Goal: Task Accomplishment & Management: Complete application form

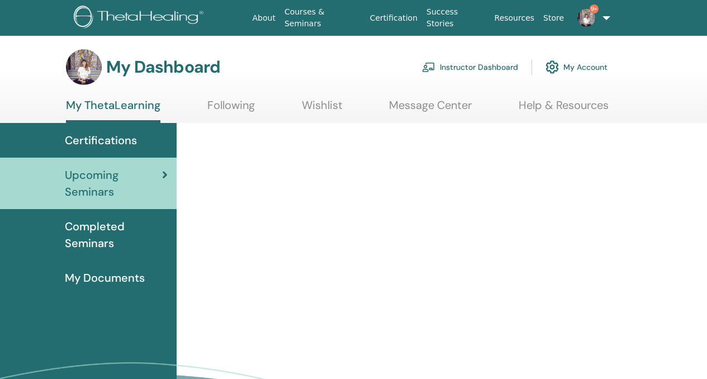
click at [469, 68] on link "Instructor Dashboard" at bounding box center [470, 67] width 96 height 25
click at [481, 68] on link "Instructor Dashboard" at bounding box center [470, 67] width 96 height 25
click at [280, 21] on link "About" at bounding box center [264, 18] width 32 height 21
click at [452, 67] on link "Instructor Dashboard" at bounding box center [470, 67] width 96 height 25
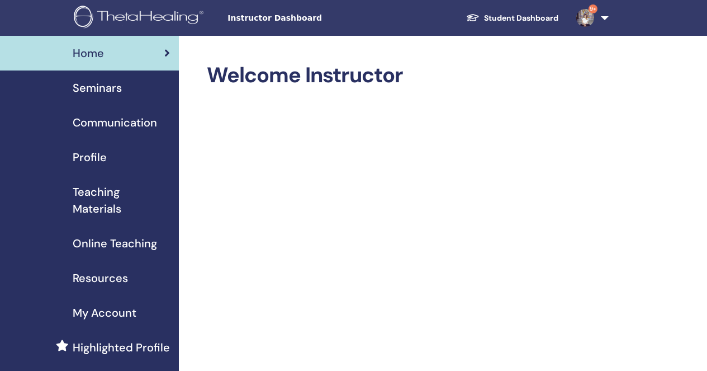
click at [118, 90] on span "Seminars" at bounding box center [97, 87] width 49 height 17
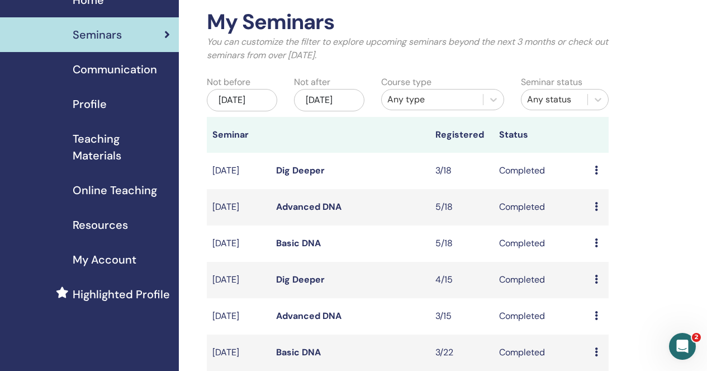
click at [598, 247] on icon at bounding box center [596, 242] width 3 height 9
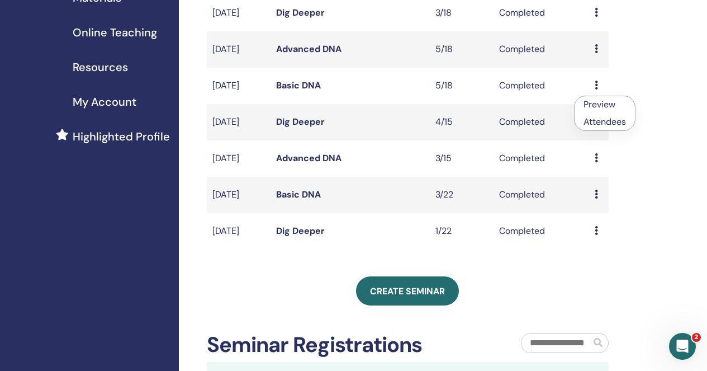
scroll to position [228, 0]
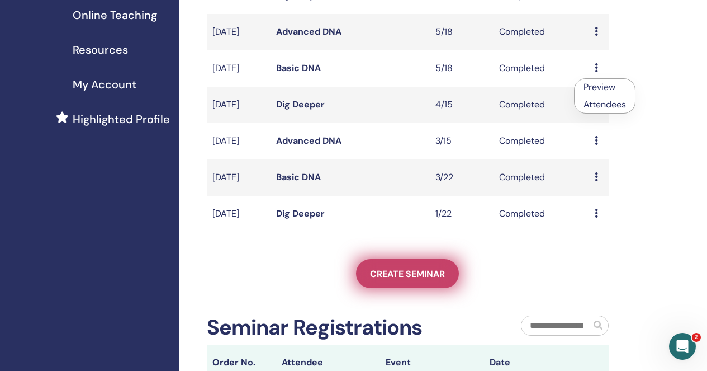
click at [397, 280] on span "Create seminar" at bounding box center [407, 274] width 75 height 12
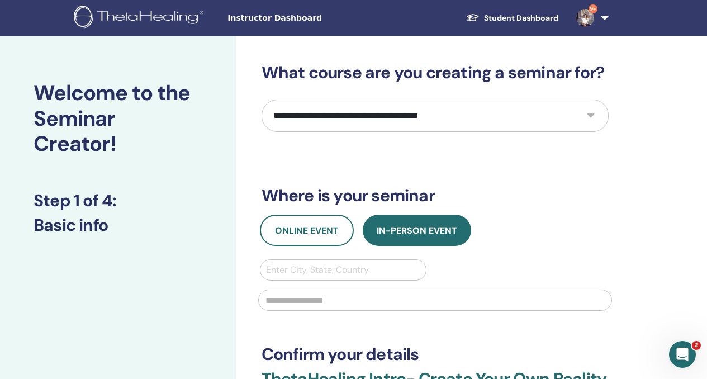
click at [480, 111] on select "**********" at bounding box center [435, 116] width 347 height 32
select select "*"
click at [262, 100] on select "**********" at bounding box center [435, 116] width 347 height 32
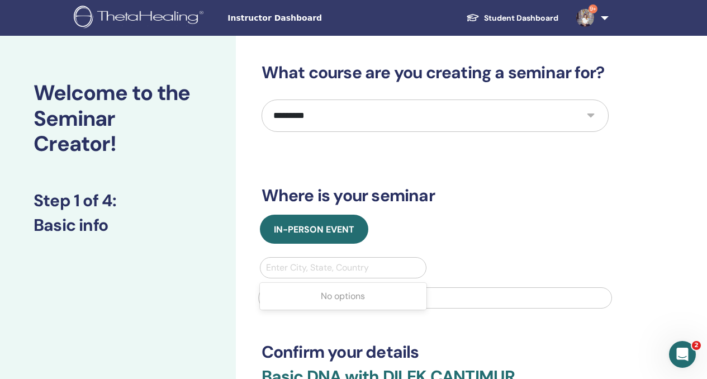
click at [336, 271] on div at bounding box center [343, 268] width 155 height 16
type input "*****"
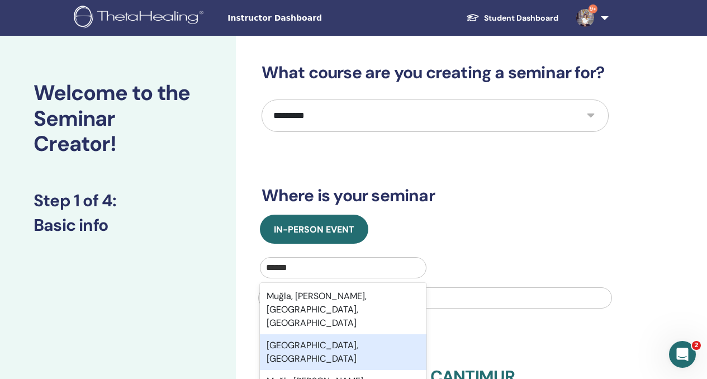
click at [326, 334] on div "Muğla, TUR" at bounding box center [343, 352] width 167 height 36
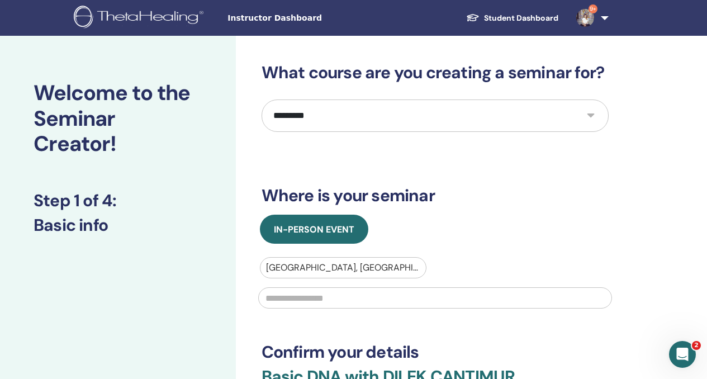
click at [290, 264] on div at bounding box center [343, 268] width 155 height 16
click at [292, 268] on div at bounding box center [343, 268] width 155 height 16
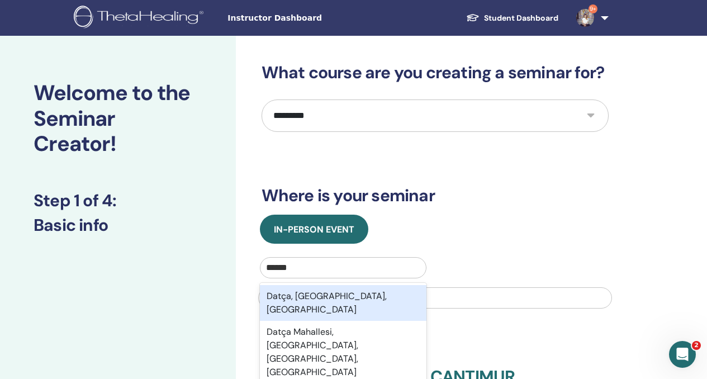
type input "*****"
click at [292, 293] on div "Datça, Muğla, TUR" at bounding box center [343, 303] width 167 height 36
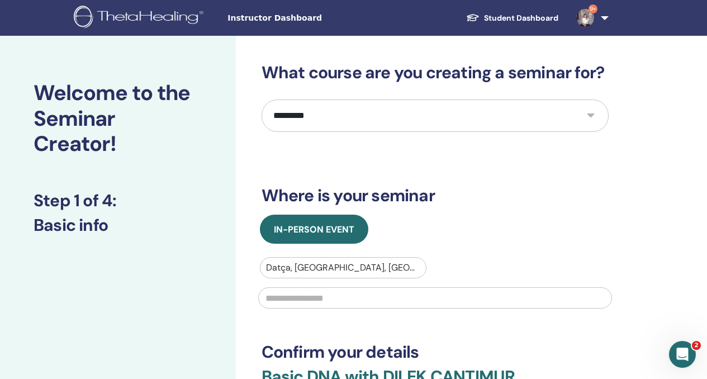
click at [290, 305] on input "text" at bounding box center [435, 297] width 354 height 21
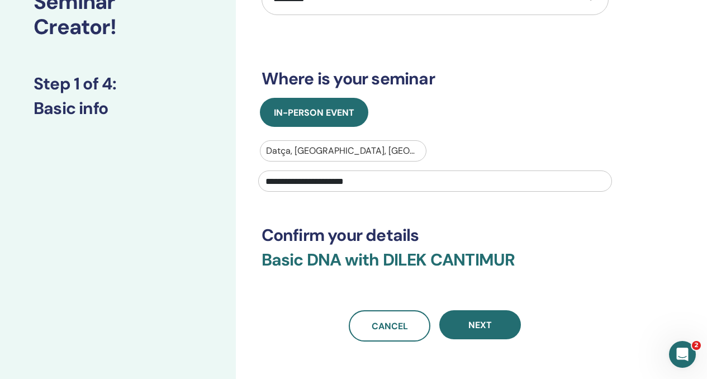
scroll to position [121, 0]
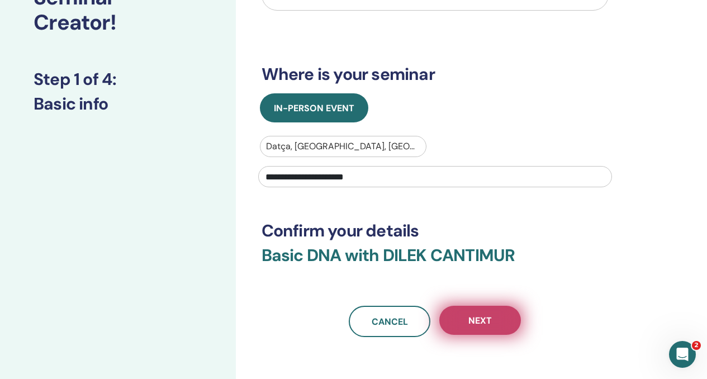
type input "**********"
click at [484, 319] on span "Next" at bounding box center [480, 321] width 23 height 12
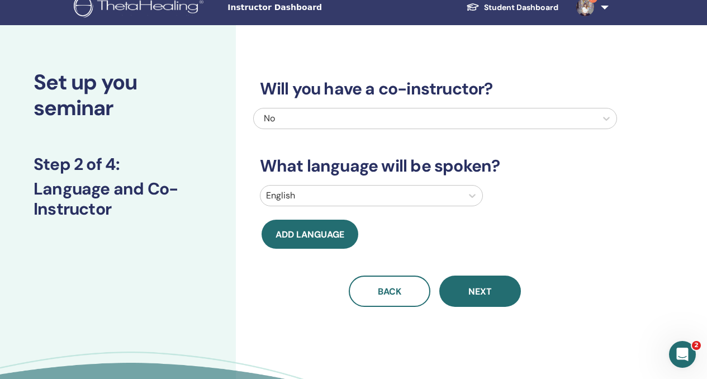
scroll to position [0, 0]
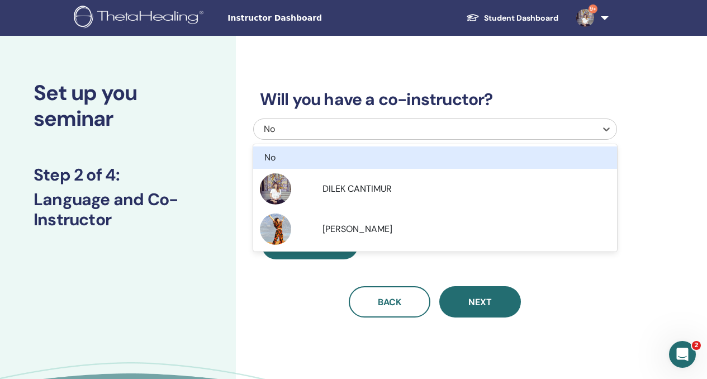
click at [463, 129] on div "No" at bounding box center [400, 128] width 272 height 13
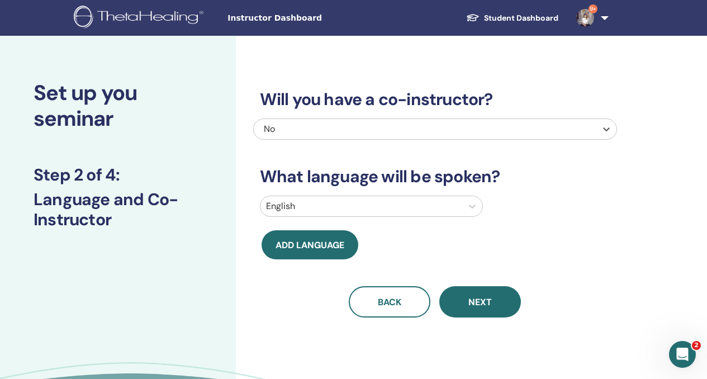
click at [463, 129] on div "No" at bounding box center [400, 128] width 272 height 13
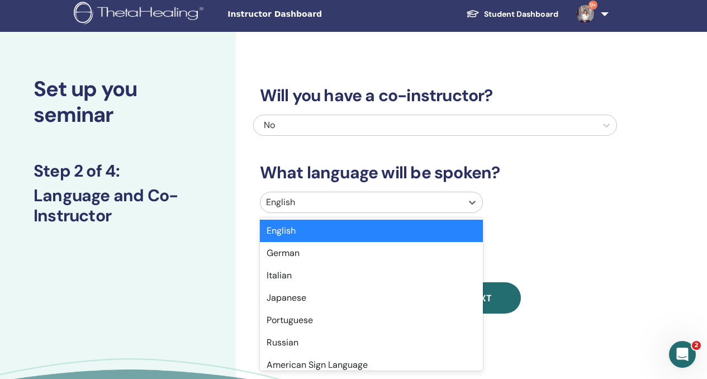
click at [423, 209] on div at bounding box center [361, 203] width 191 height 16
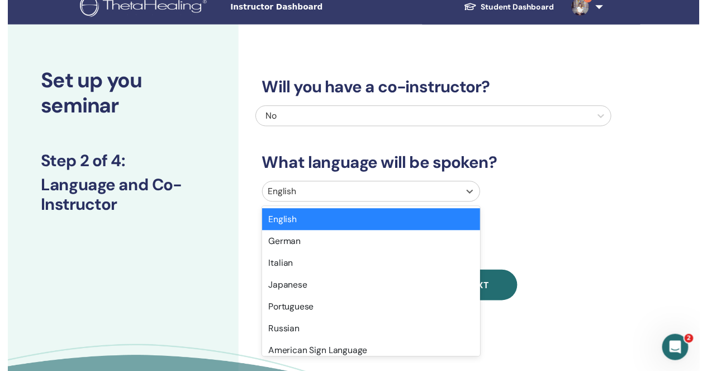
scroll to position [15, 0]
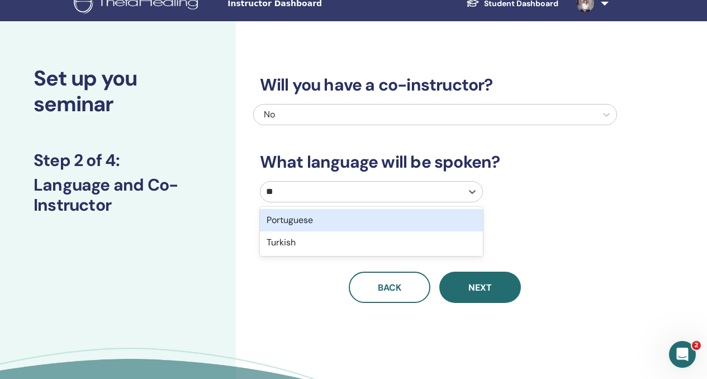
type input "***"
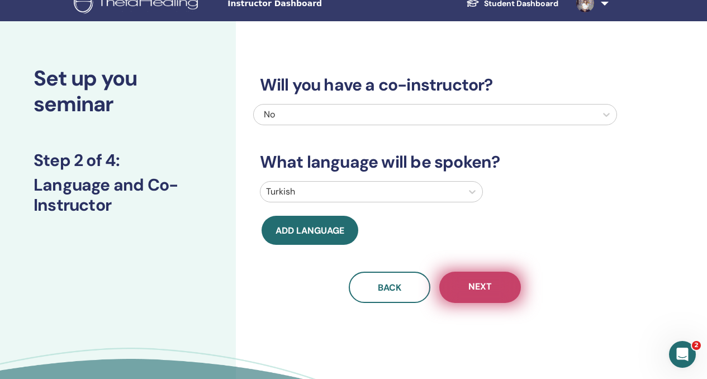
click at [484, 289] on span "Next" at bounding box center [480, 288] width 23 height 14
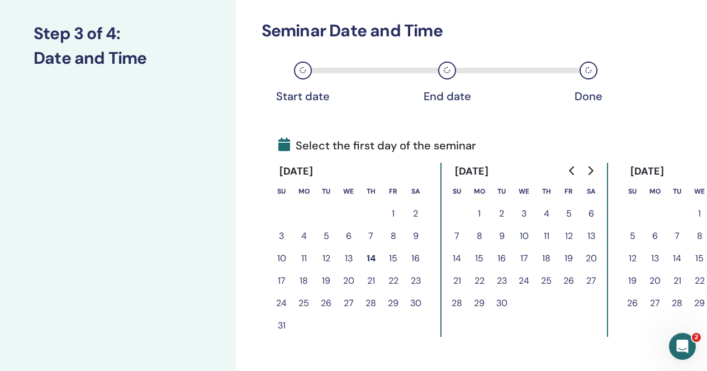
scroll to position [142, 0]
click at [282, 281] on button "17" at bounding box center [282, 280] width 22 height 22
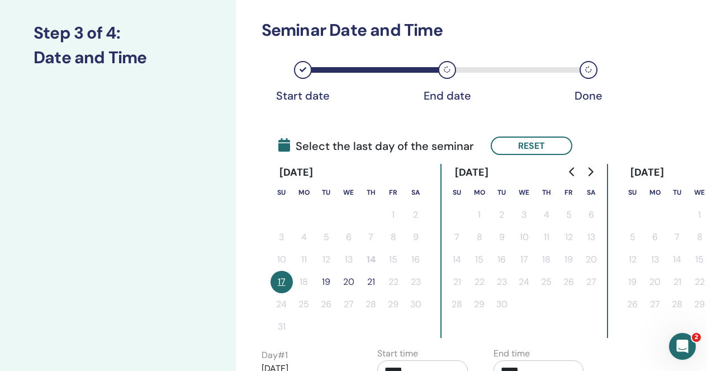
click at [348, 280] on button "20" at bounding box center [349, 282] width 22 height 22
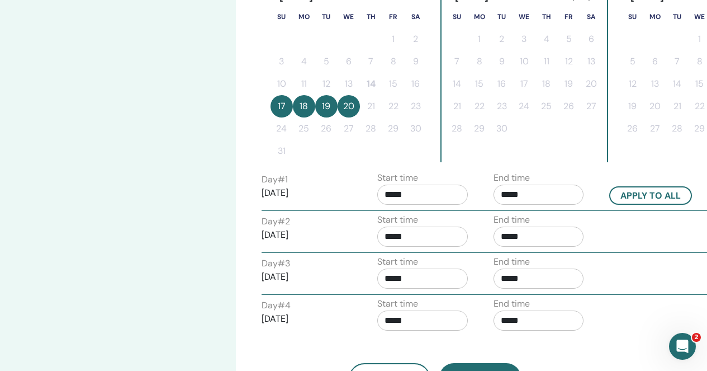
scroll to position [323, 0]
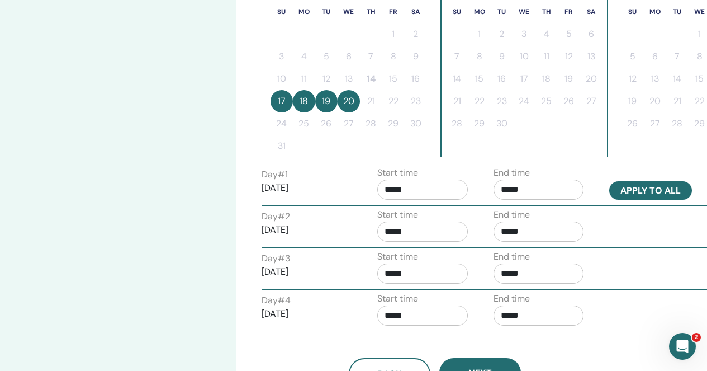
click at [654, 191] on button "Apply to all" at bounding box center [650, 190] width 83 height 18
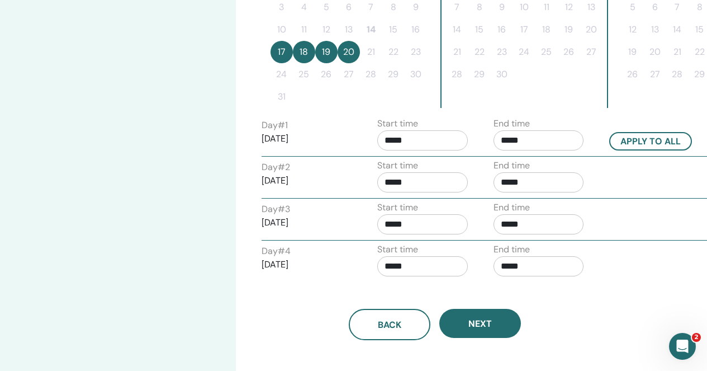
scroll to position [396, 0]
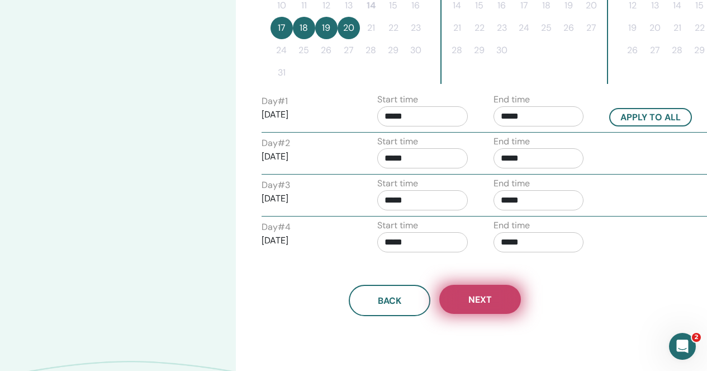
click at [484, 290] on button "Next" at bounding box center [480, 299] width 82 height 29
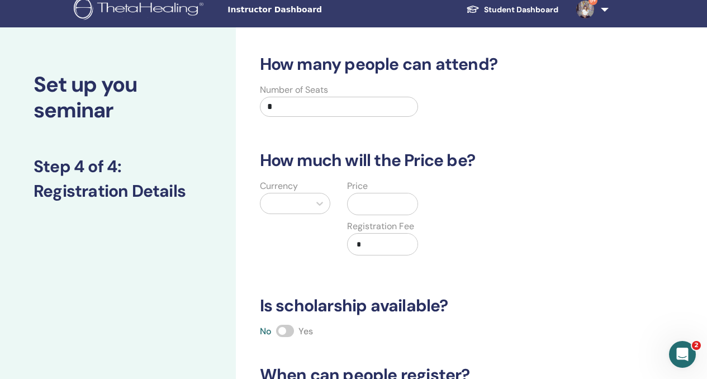
scroll to position [0, 0]
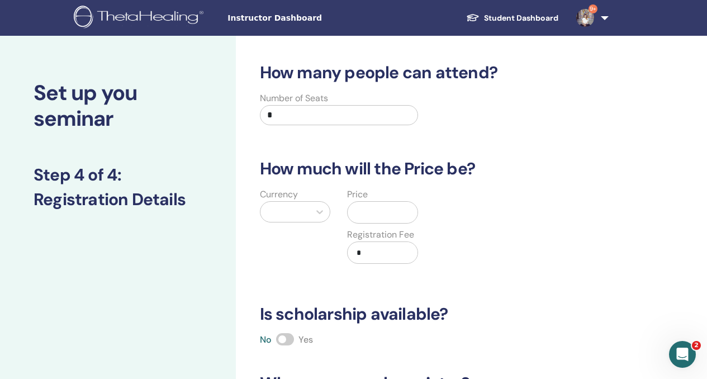
click at [306, 121] on input "*" at bounding box center [339, 115] width 159 height 20
type input "**"
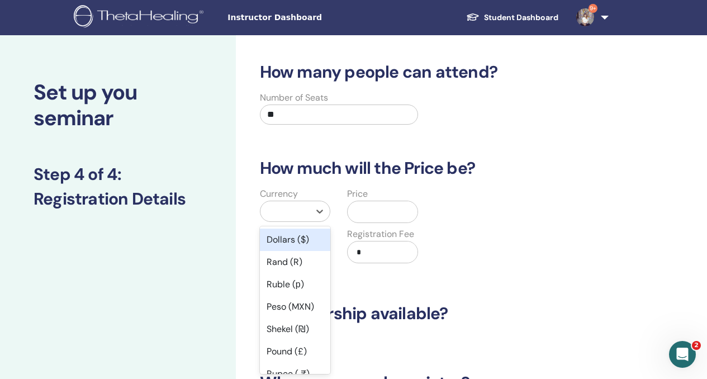
click at [297, 213] on div at bounding box center [285, 212] width 39 height 16
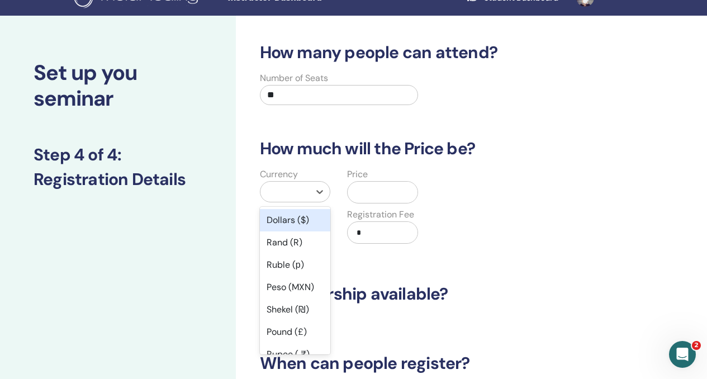
click at [299, 217] on div "Dollars ($)" at bounding box center [295, 220] width 71 height 22
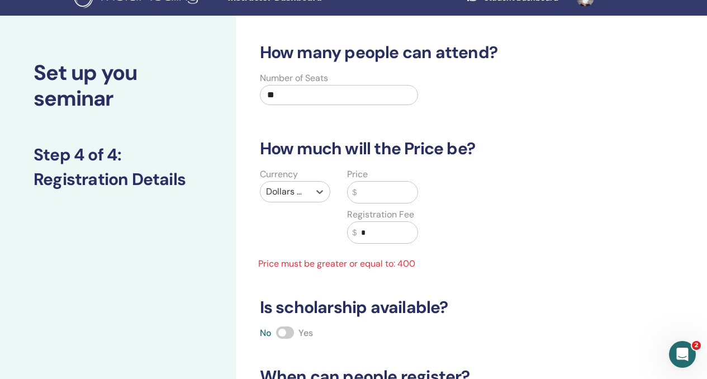
click at [368, 188] on input "text" at bounding box center [387, 192] width 61 height 21
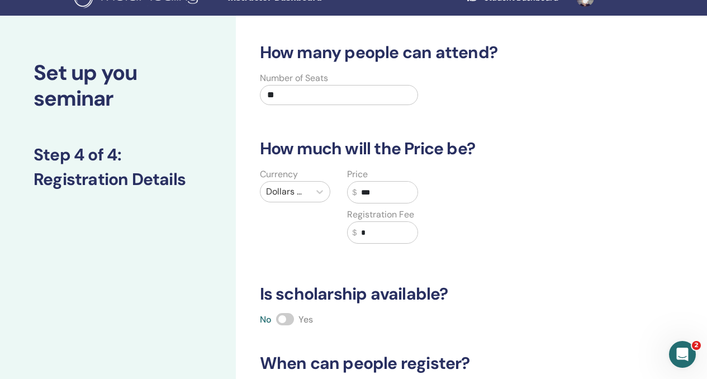
type input "***"
click at [288, 318] on span at bounding box center [285, 319] width 18 height 12
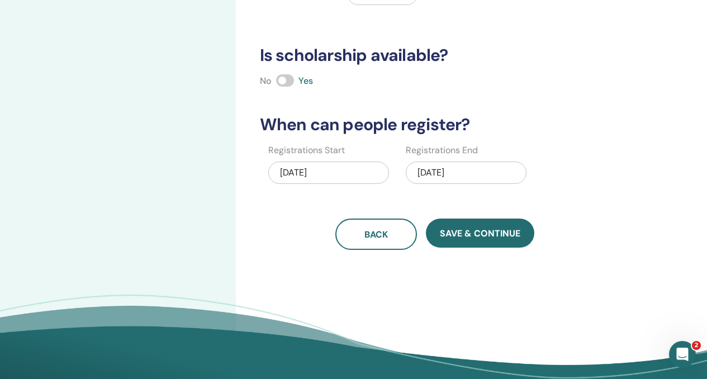
scroll to position [264, 0]
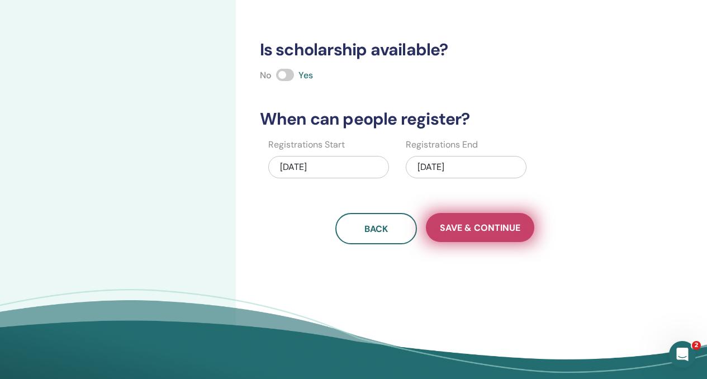
click at [475, 226] on span "Save & Continue" at bounding box center [480, 228] width 81 height 12
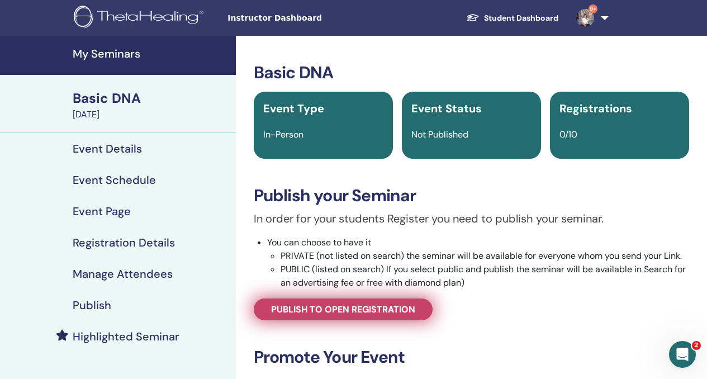
click at [364, 311] on span "Publish to open registration" at bounding box center [343, 310] width 144 height 12
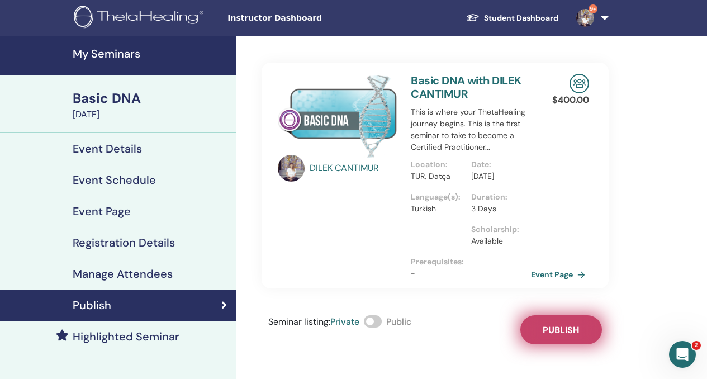
click at [547, 336] on span "Publish" at bounding box center [561, 330] width 36 height 12
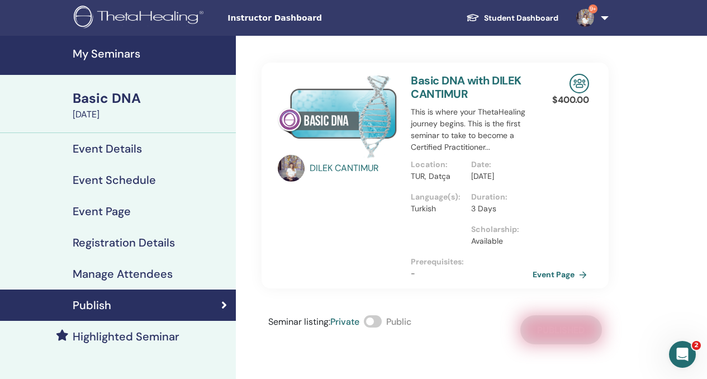
click at [561, 283] on link "Event Page" at bounding box center [562, 274] width 59 height 17
